Goal: Task Accomplishment & Management: Use online tool/utility

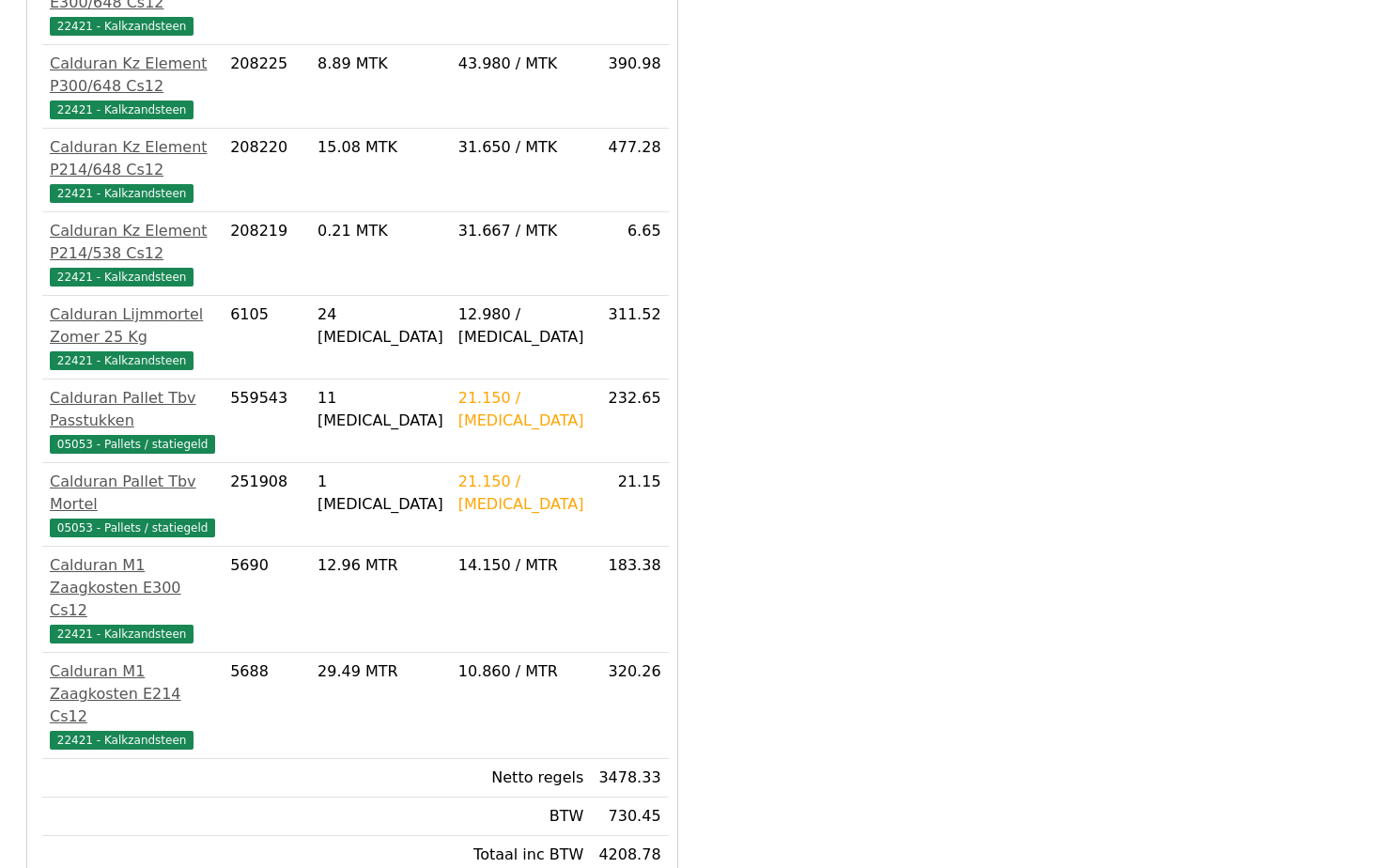
scroll to position [630, 0]
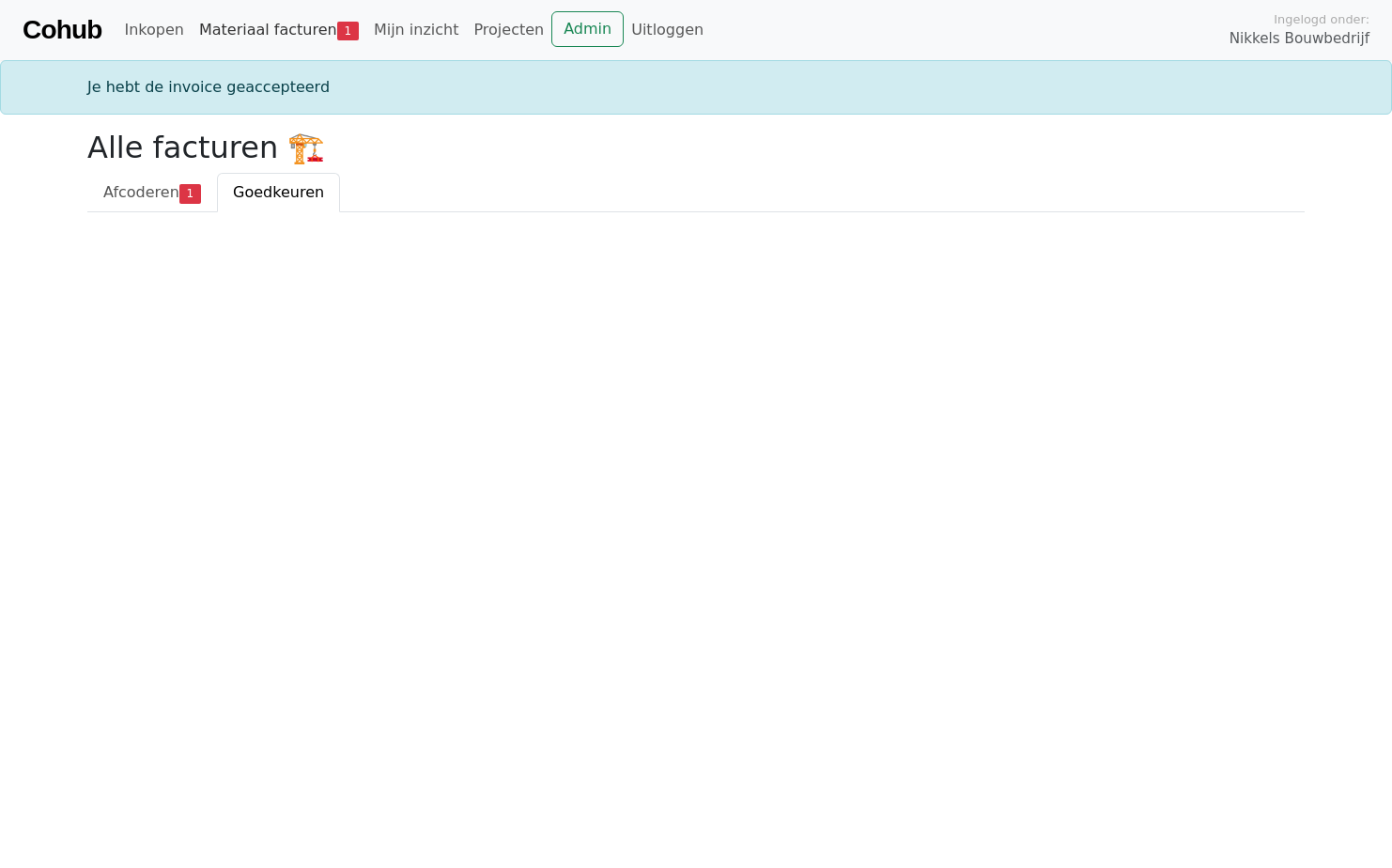
click at [236, 24] on link "Materiaal facturen 1" at bounding box center [279, 30] width 175 height 38
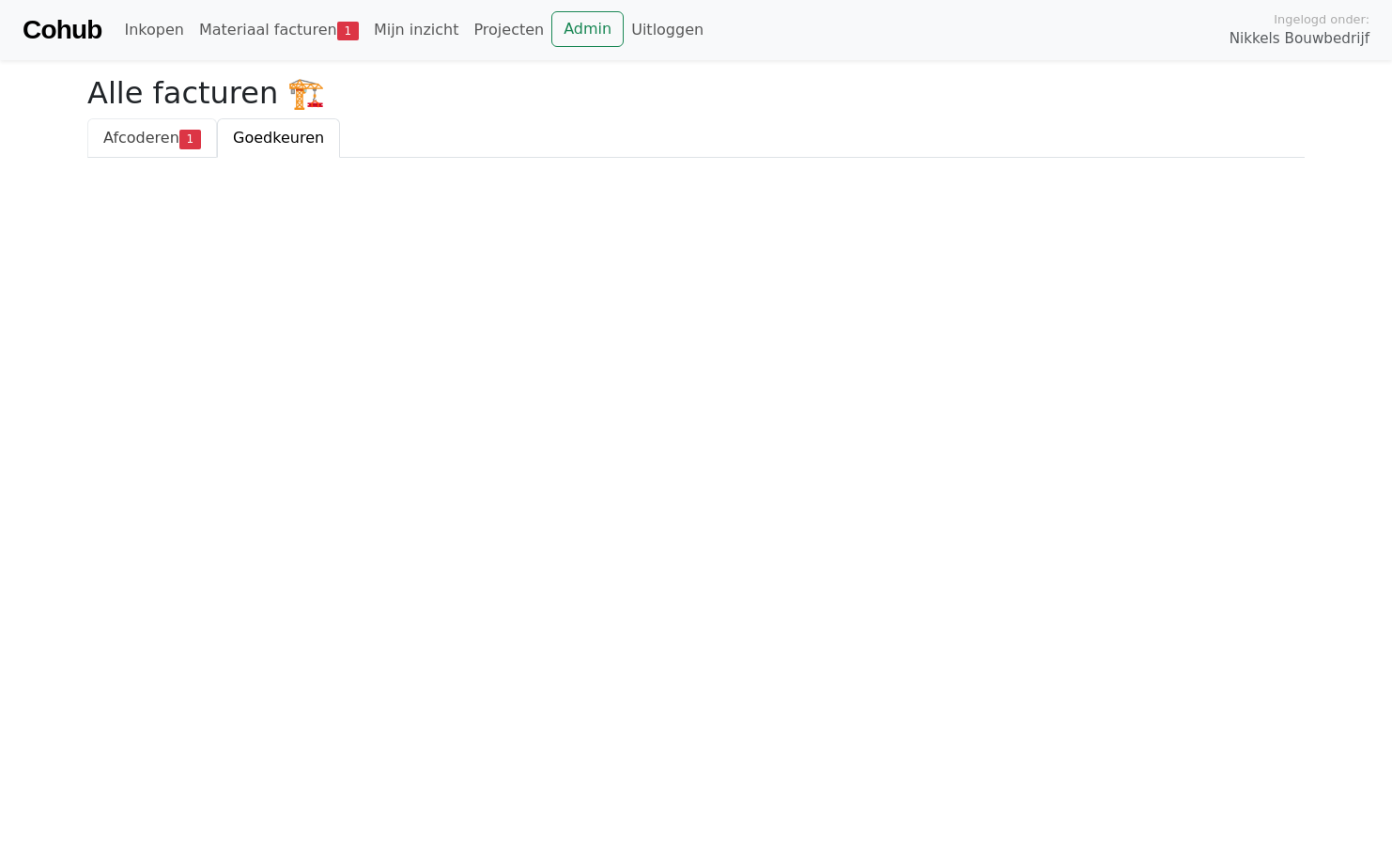
click at [140, 142] on span "Afcoderen" at bounding box center [141, 137] width 76 height 18
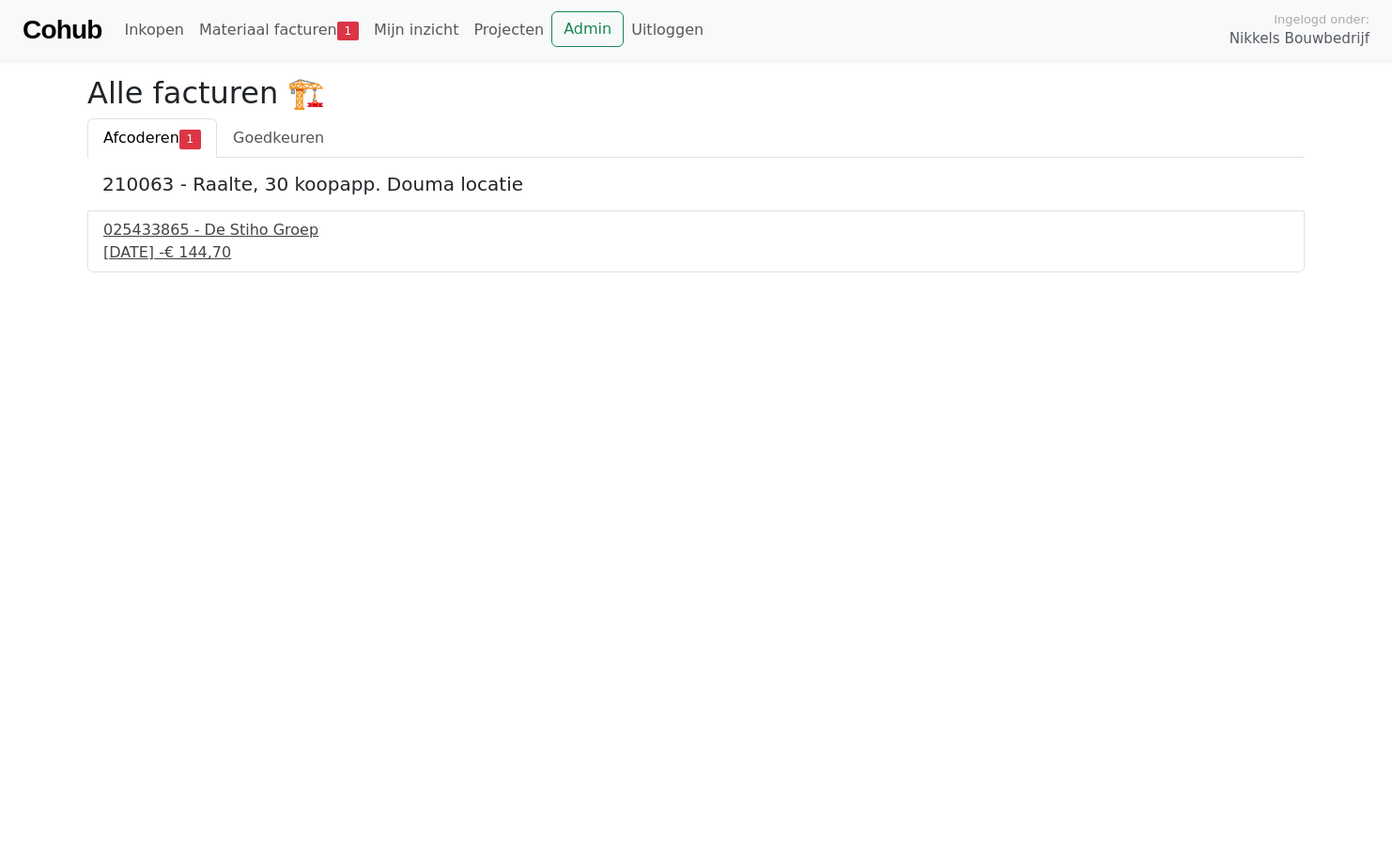
click at [159, 240] on div "025433865 - De Stiho Groep" at bounding box center [696, 230] width 1186 height 23
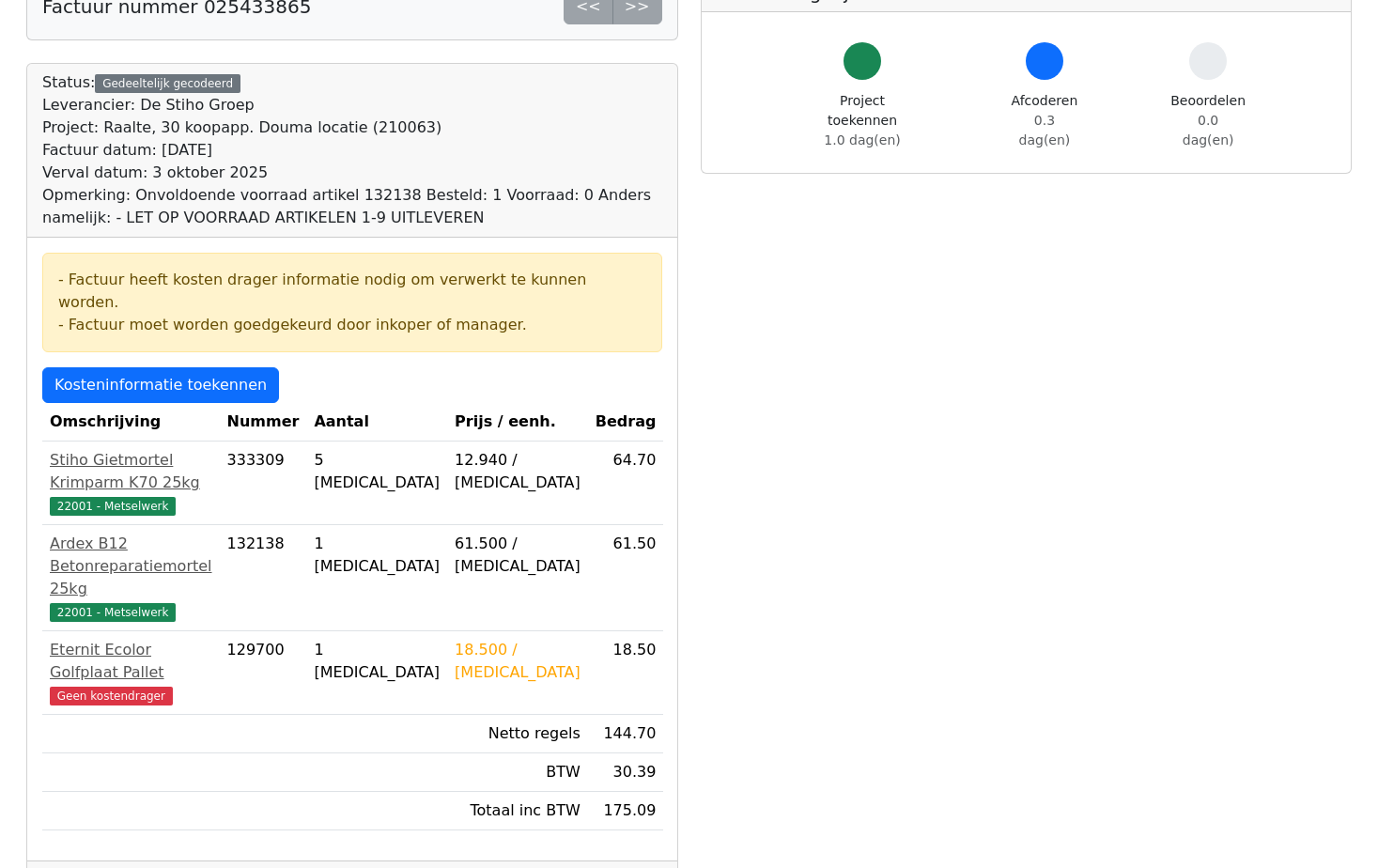
scroll to position [281, 0]
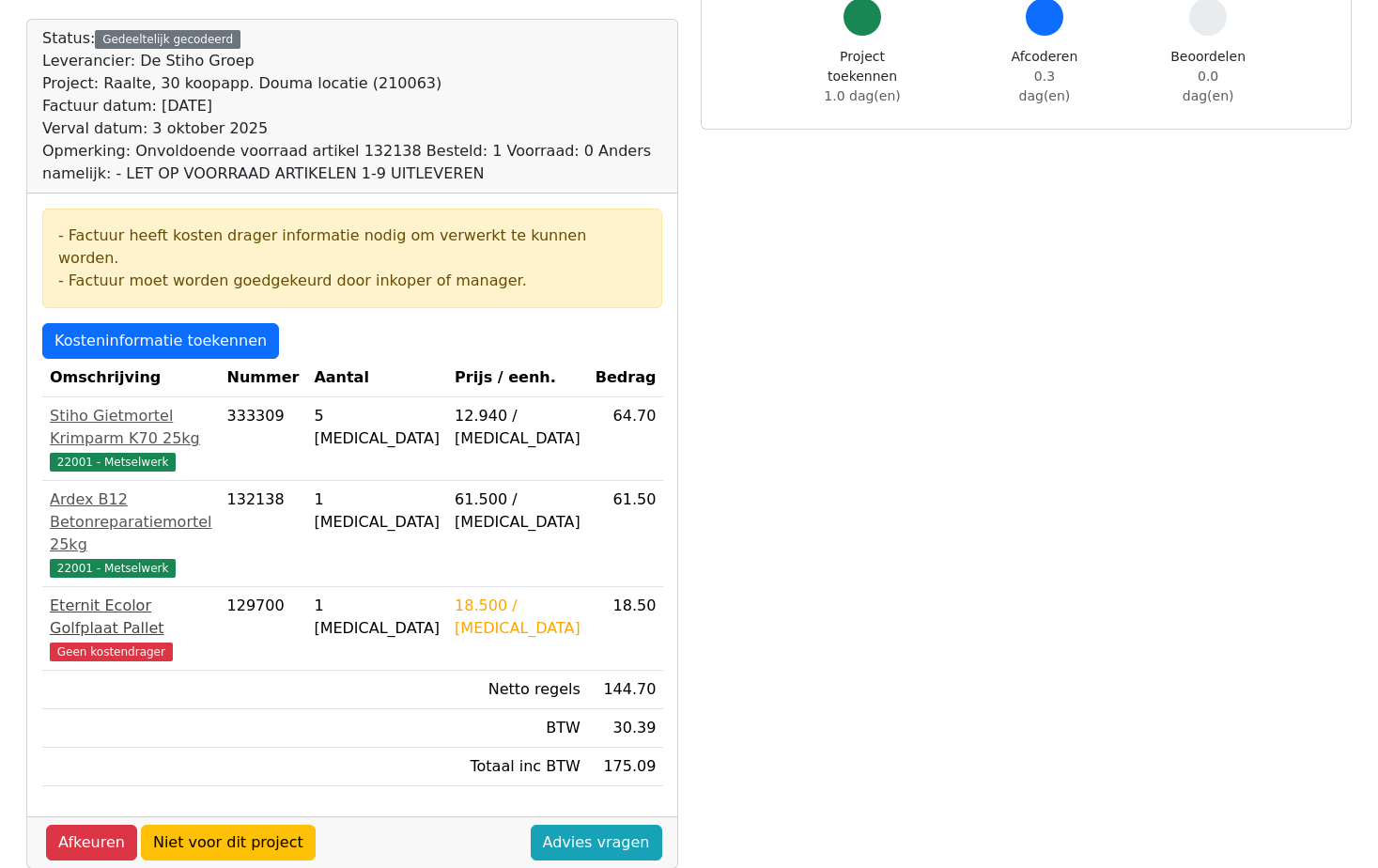
click at [120, 594] on div "Eternit Ecolor Golfplaat Pallet" at bounding box center [131, 617] width 163 height 45
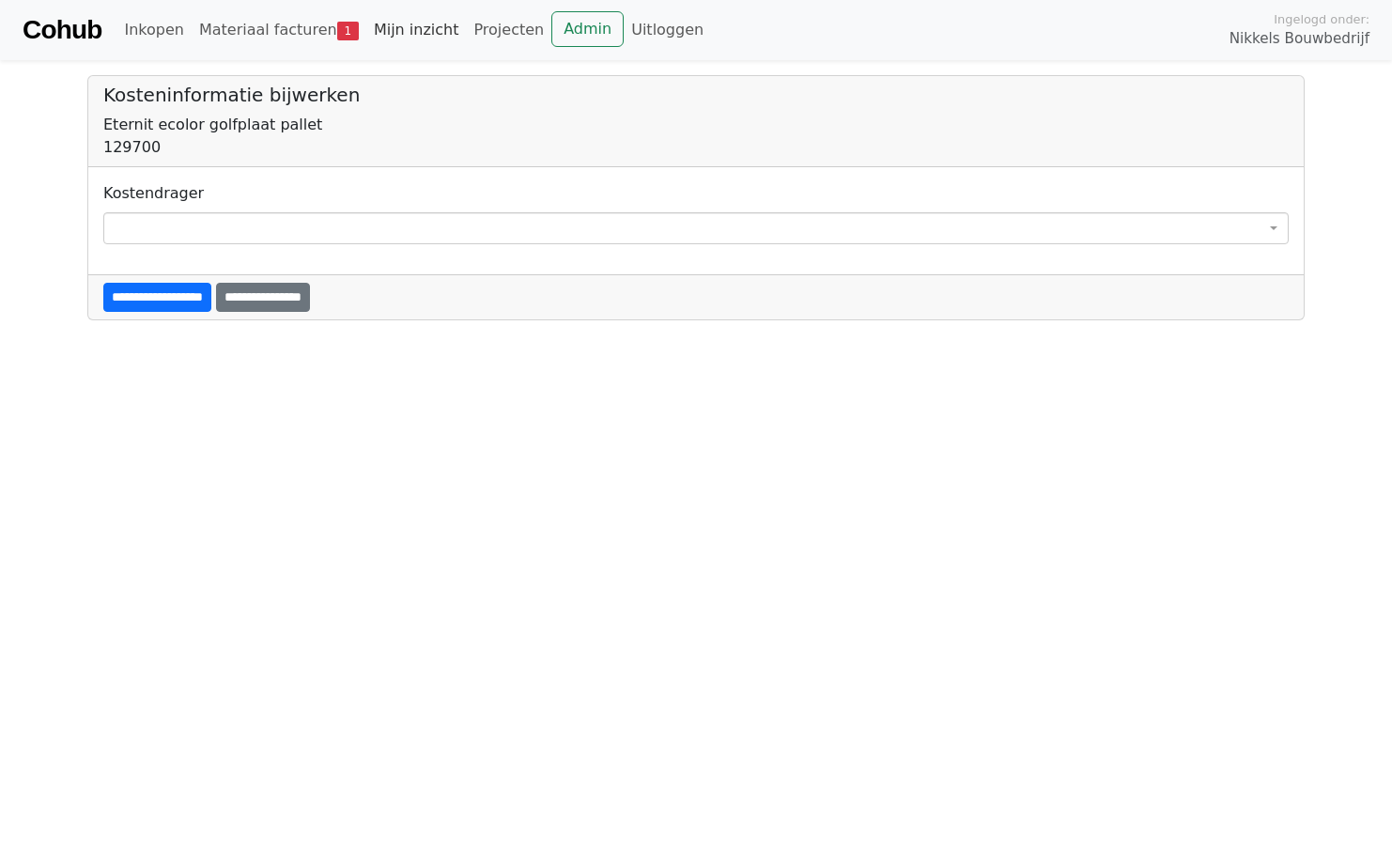
click at [375, 22] on link "Mijn inzicht" at bounding box center [416, 30] width 101 height 38
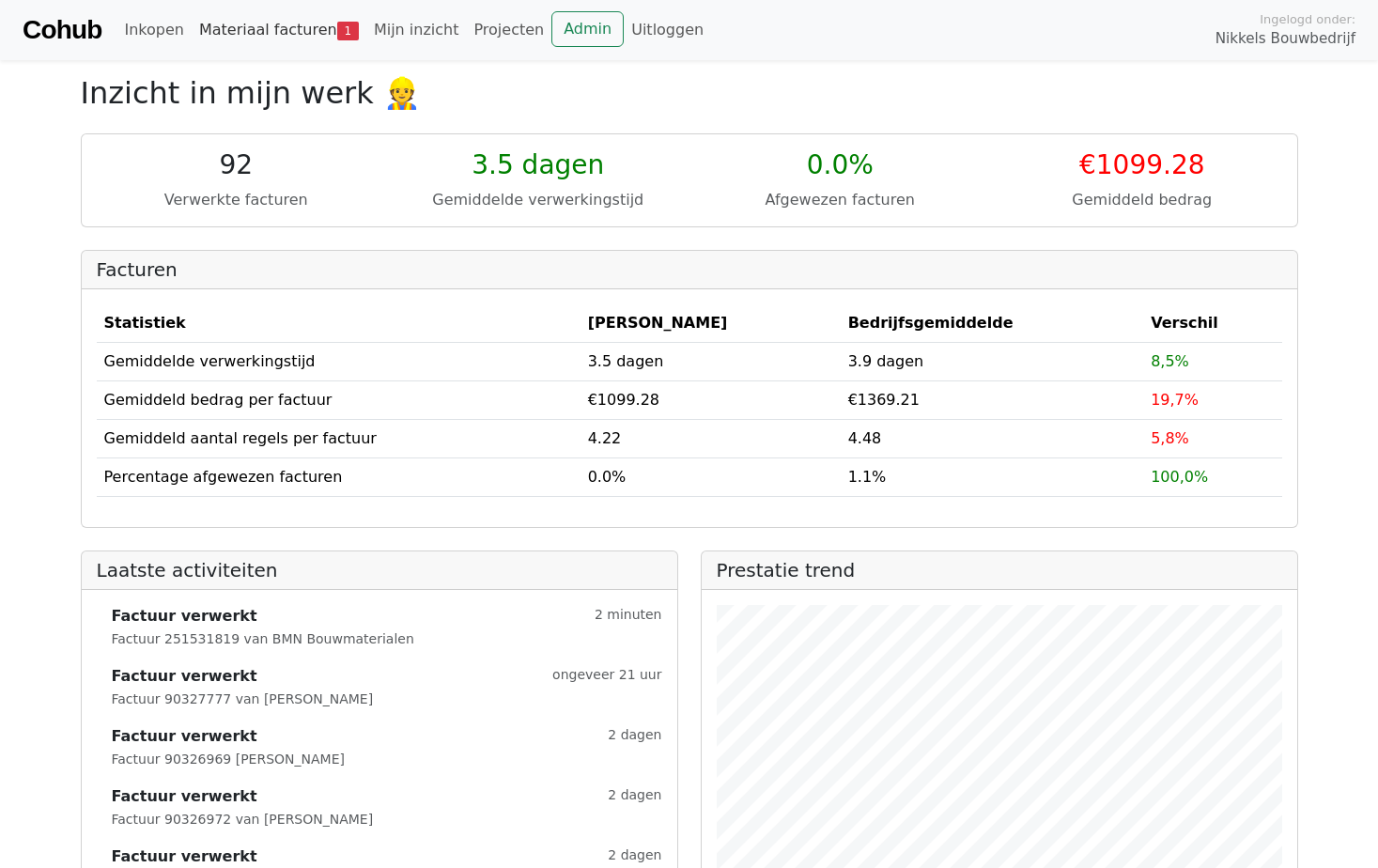
click at [279, 25] on link "Materiaal facturen 1" at bounding box center [279, 30] width 175 height 38
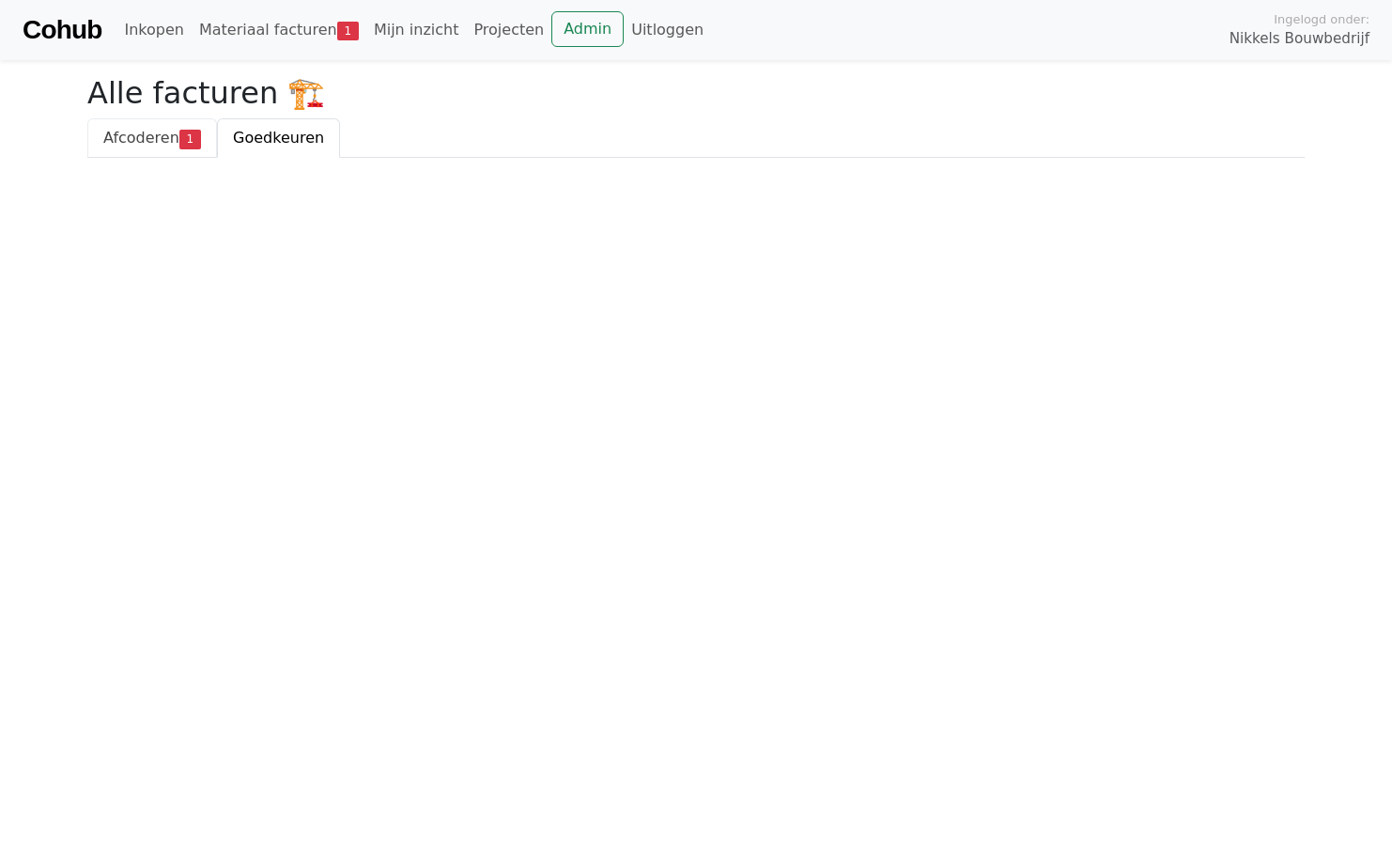
click at [170, 137] on span "Afcoderen" at bounding box center [141, 137] width 76 height 18
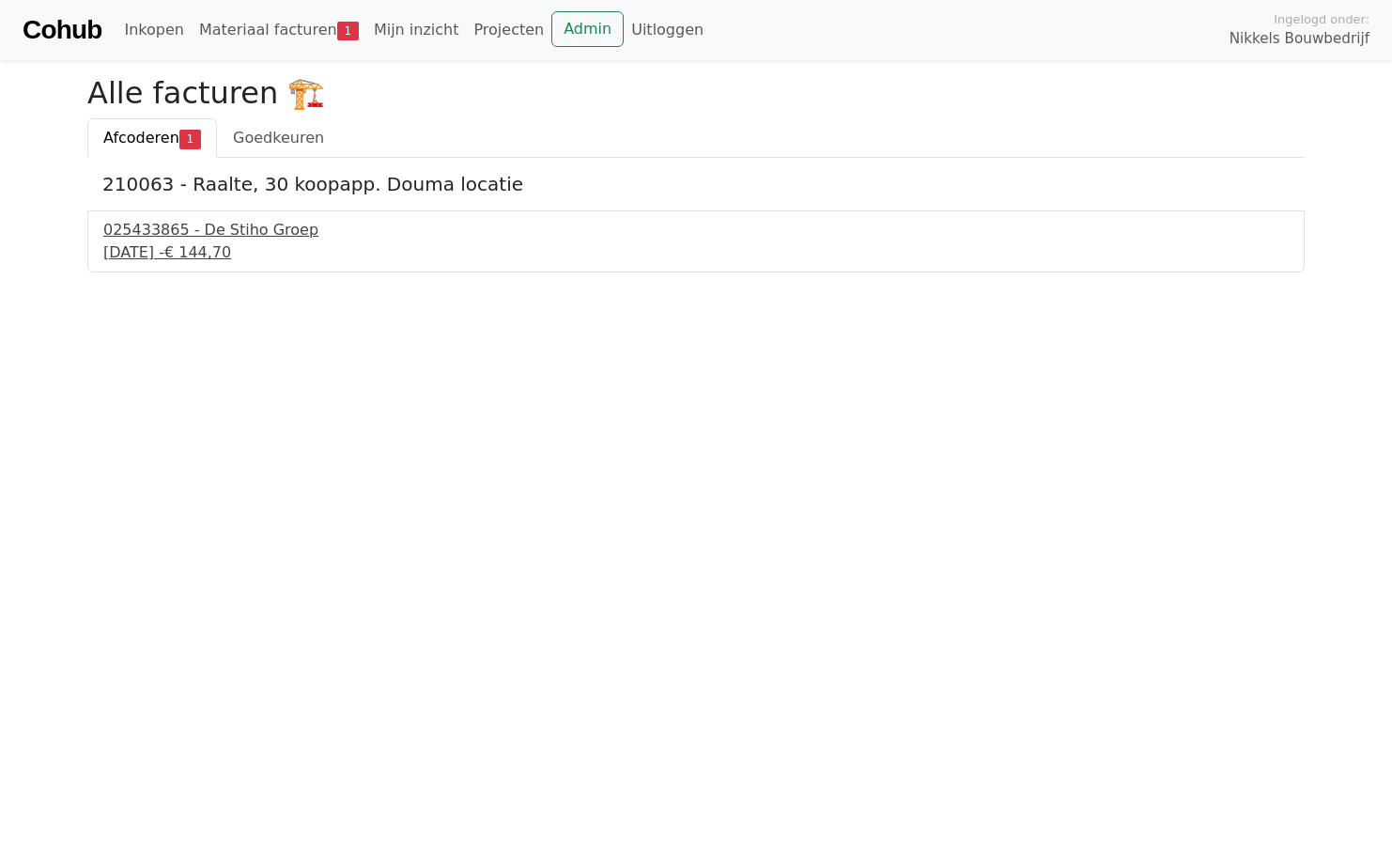
click at [225, 232] on div "025433865 - De Stiho Groep" at bounding box center [696, 230] width 1186 height 23
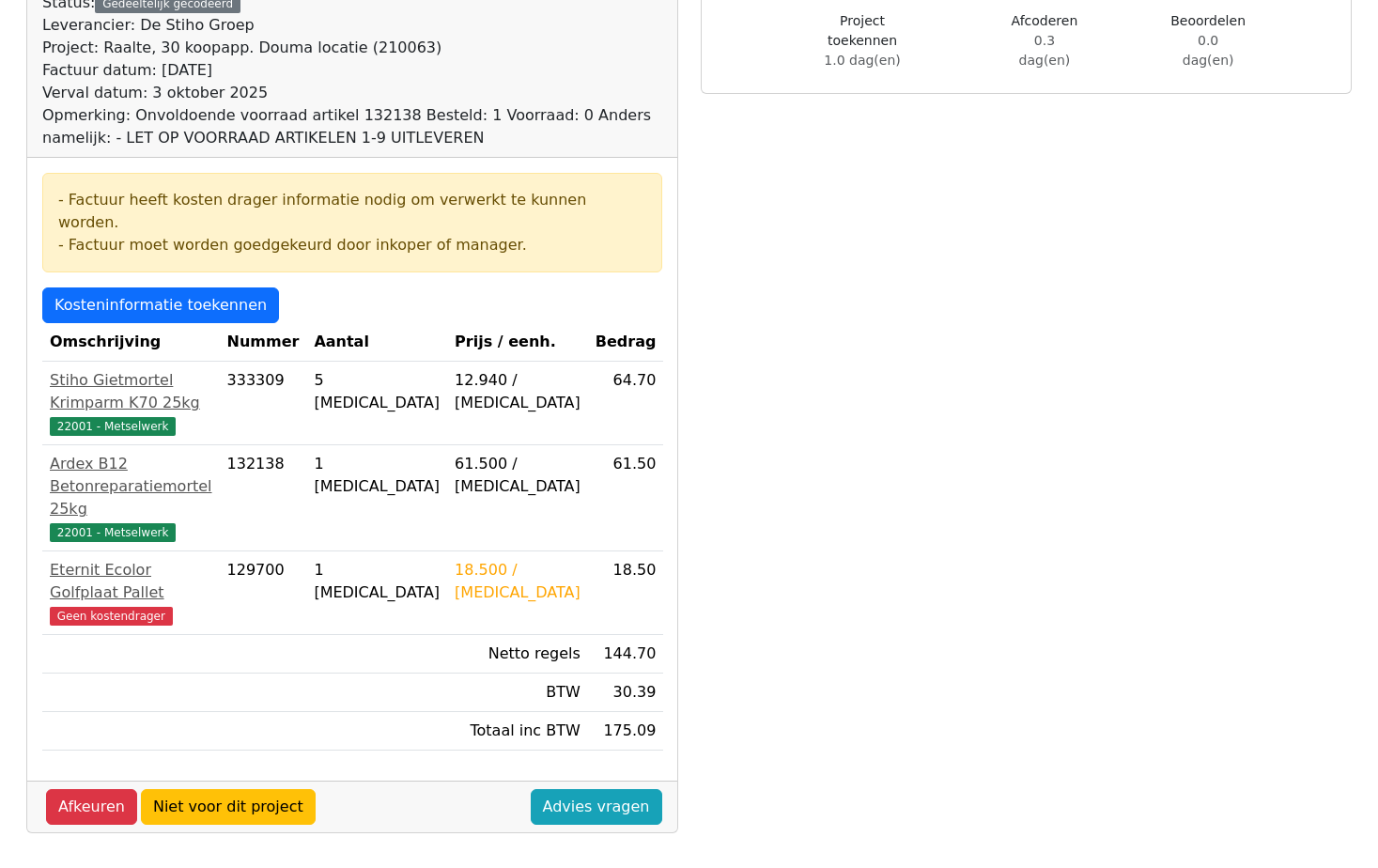
scroll to position [470, 0]
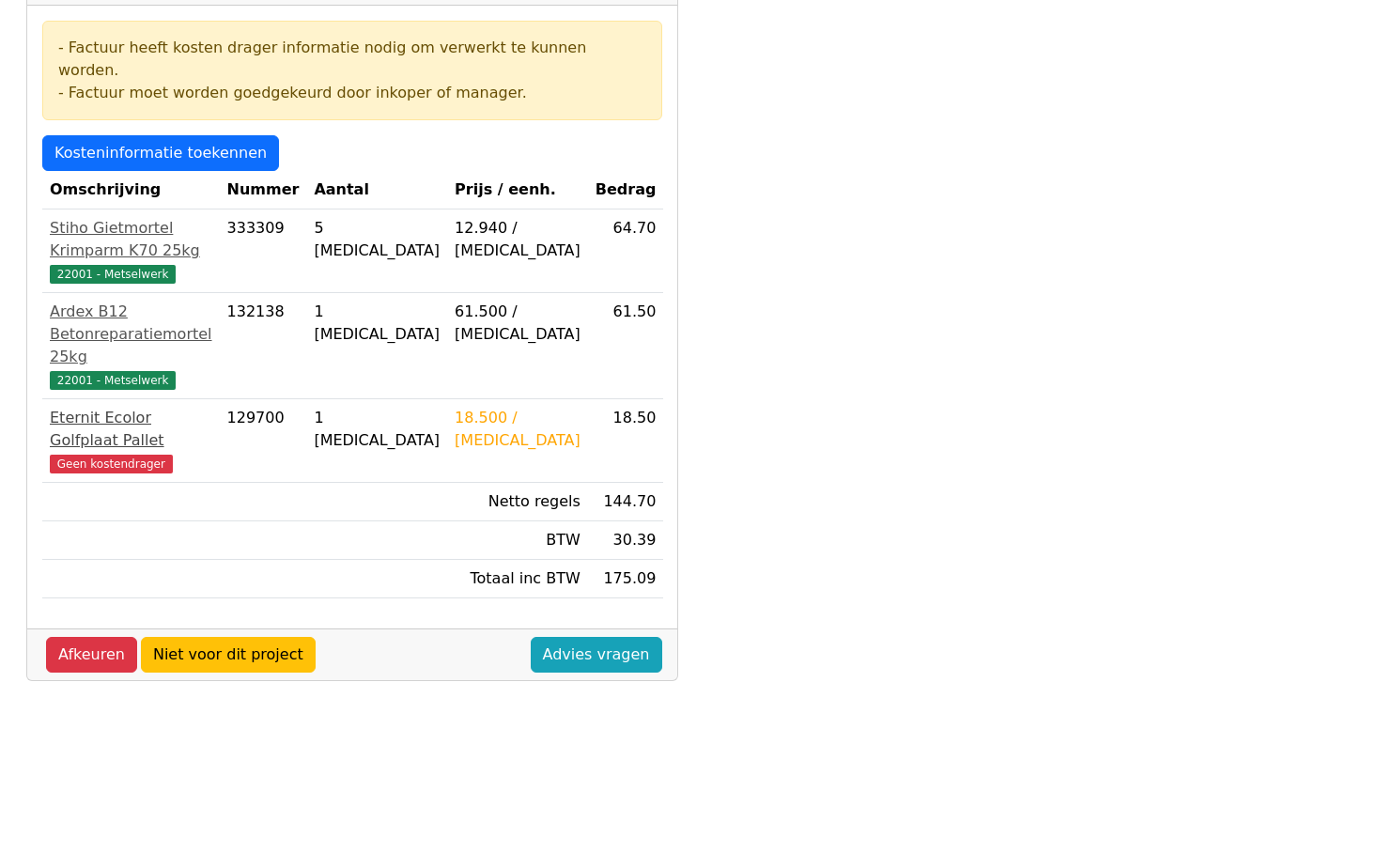
click at [157, 407] on div "Eternit Ecolor Golfplaat Pallet" at bounding box center [131, 429] width 163 height 45
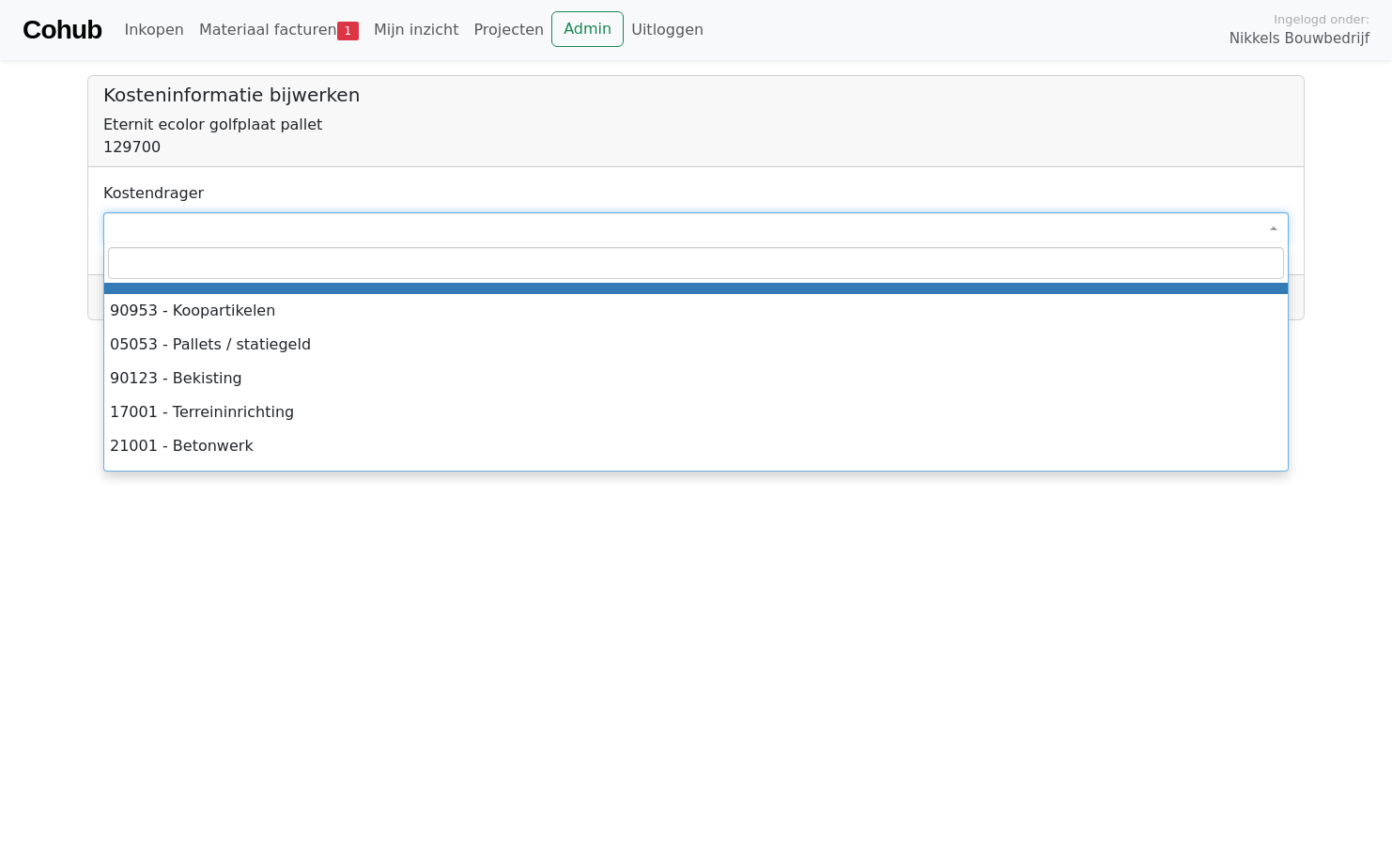
click at [275, 236] on span at bounding box center [696, 228] width 1186 height 32
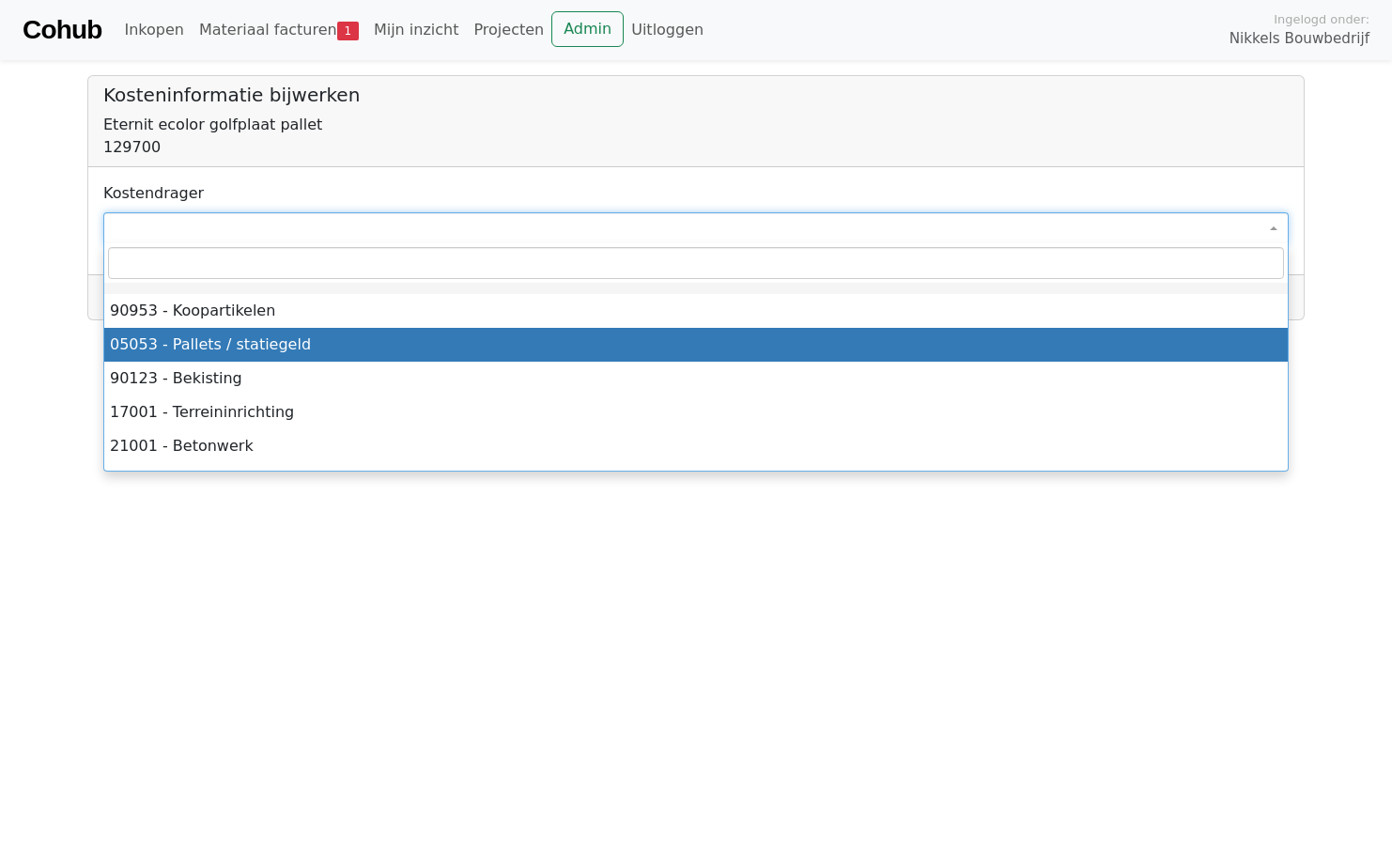
select select "*****"
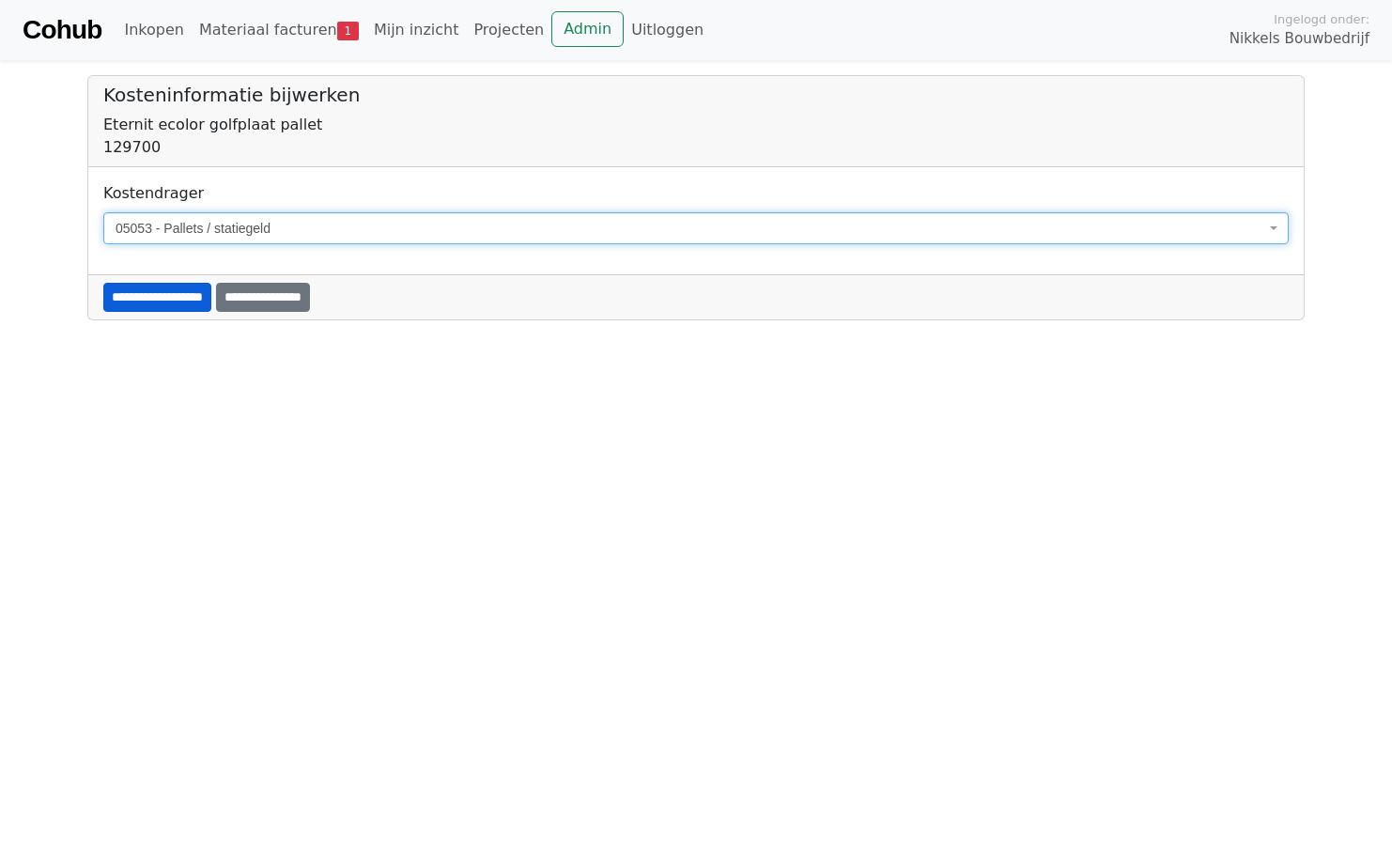
click at [188, 294] on input "**********" at bounding box center [157, 297] width 108 height 29
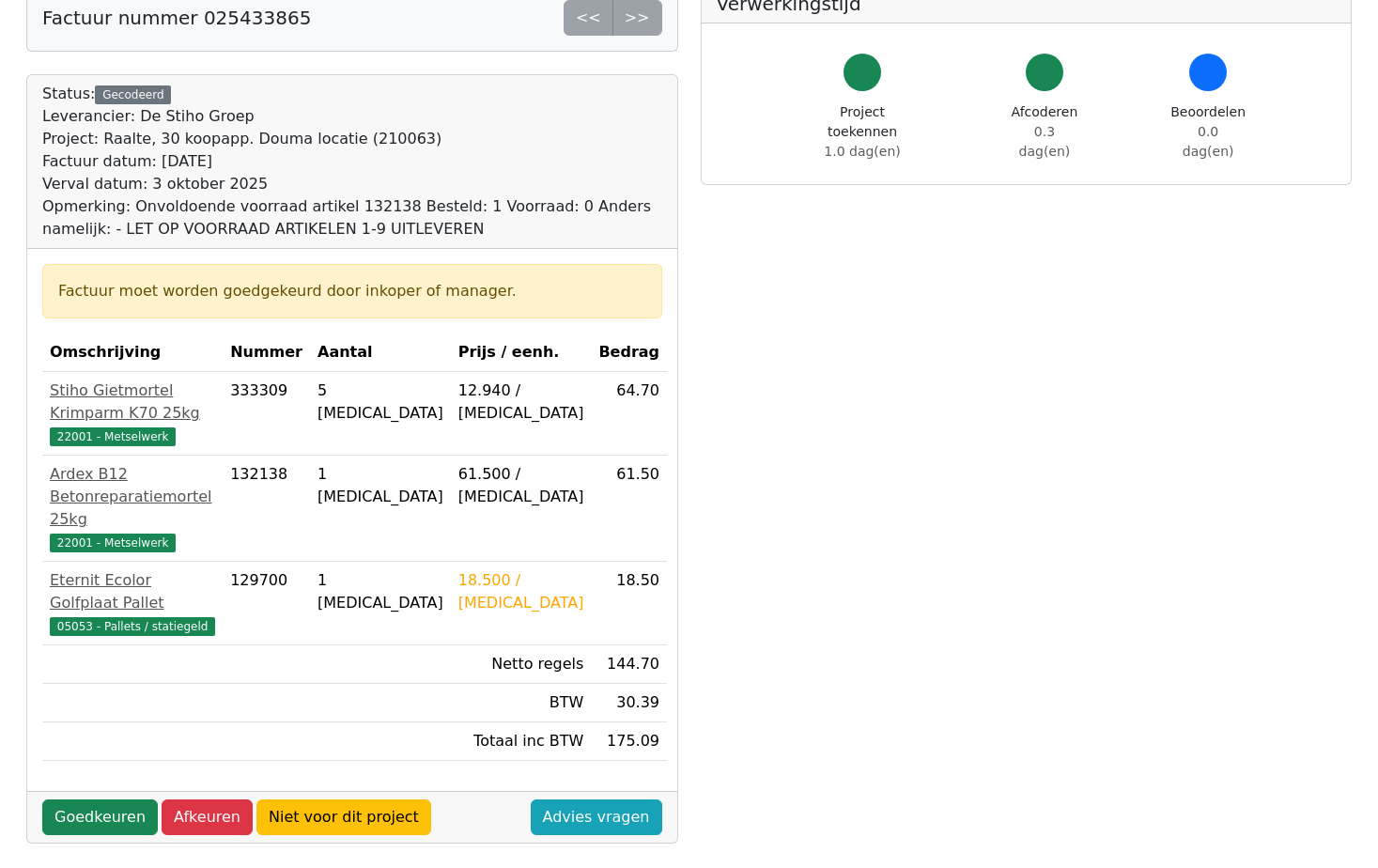
scroll to position [281, 0]
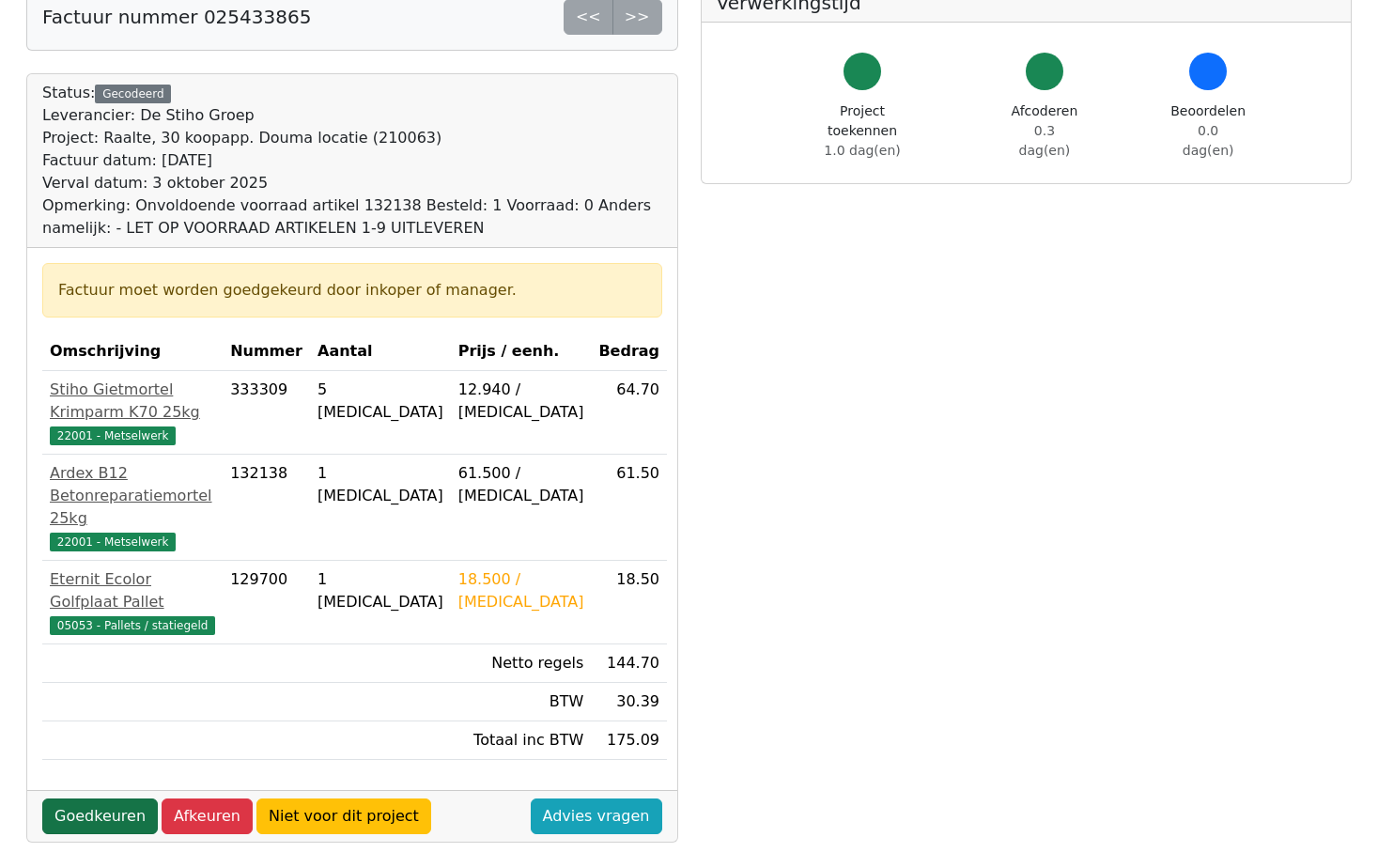
click at [92, 798] on link "Goedkeuren" at bounding box center [100, 816] width 116 height 36
